Goal: Task Accomplishment & Management: Manage account settings

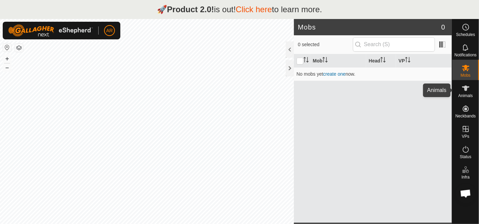
click at [469, 94] on span "Animals" at bounding box center [465, 96] width 15 height 4
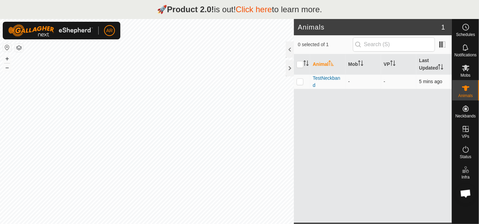
click at [297, 82] on p-checkbox at bounding box center [300, 81] width 7 height 5
checkbox input "true"
click at [329, 78] on span "TestNeckband" at bounding box center [328, 82] width 30 height 14
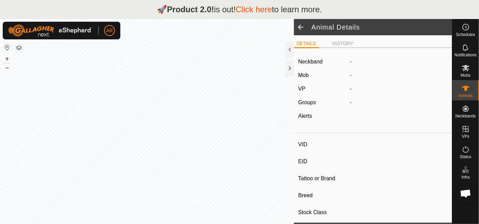
type input "TestNeckband"
type input "-"
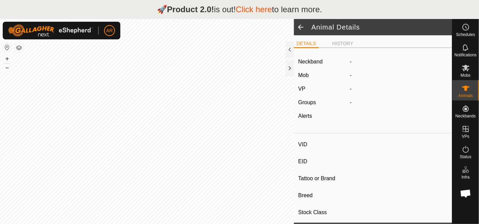
type input "0 kg"
type input "-"
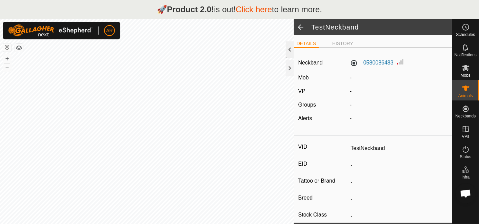
click at [290, 51] on div at bounding box center [290, 49] width 8 height 16
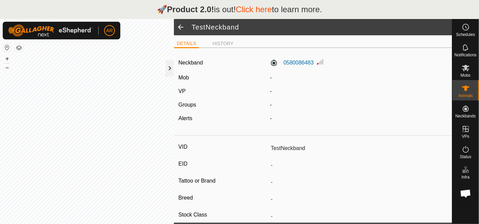
click at [170, 70] on div at bounding box center [170, 68] width 8 height 16
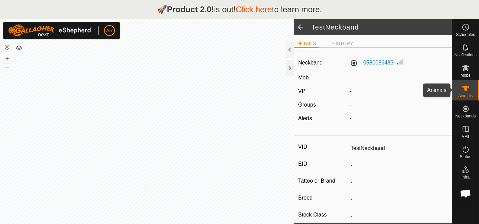
click at [466, 94] on span "Animals" at bounding box center [465, 96] width 15 height 4
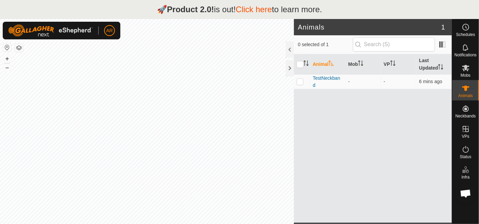
click at [360, 187] on div "Animal Mob VP Last Updated TestNeckband - - 6 mins ago" at bounding box center [373, 138] width 158 height 168
click at [289, 48] on div at bounding box center [290, 49] width 8 height 16
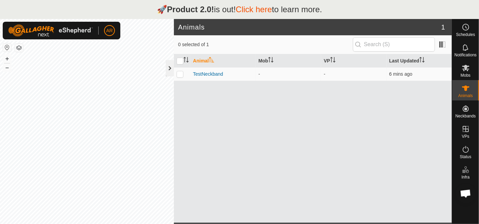
click at [169, 68] on div at bounding box center [170, 68] width 8 height 16
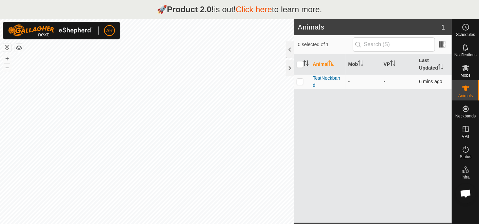
click at [301, 82] on p-checkbox at bounding box center [300, 81] width 7 height 5
checkbox input "true"
